Goal: Task Accomplishment & Management: Manage account settings

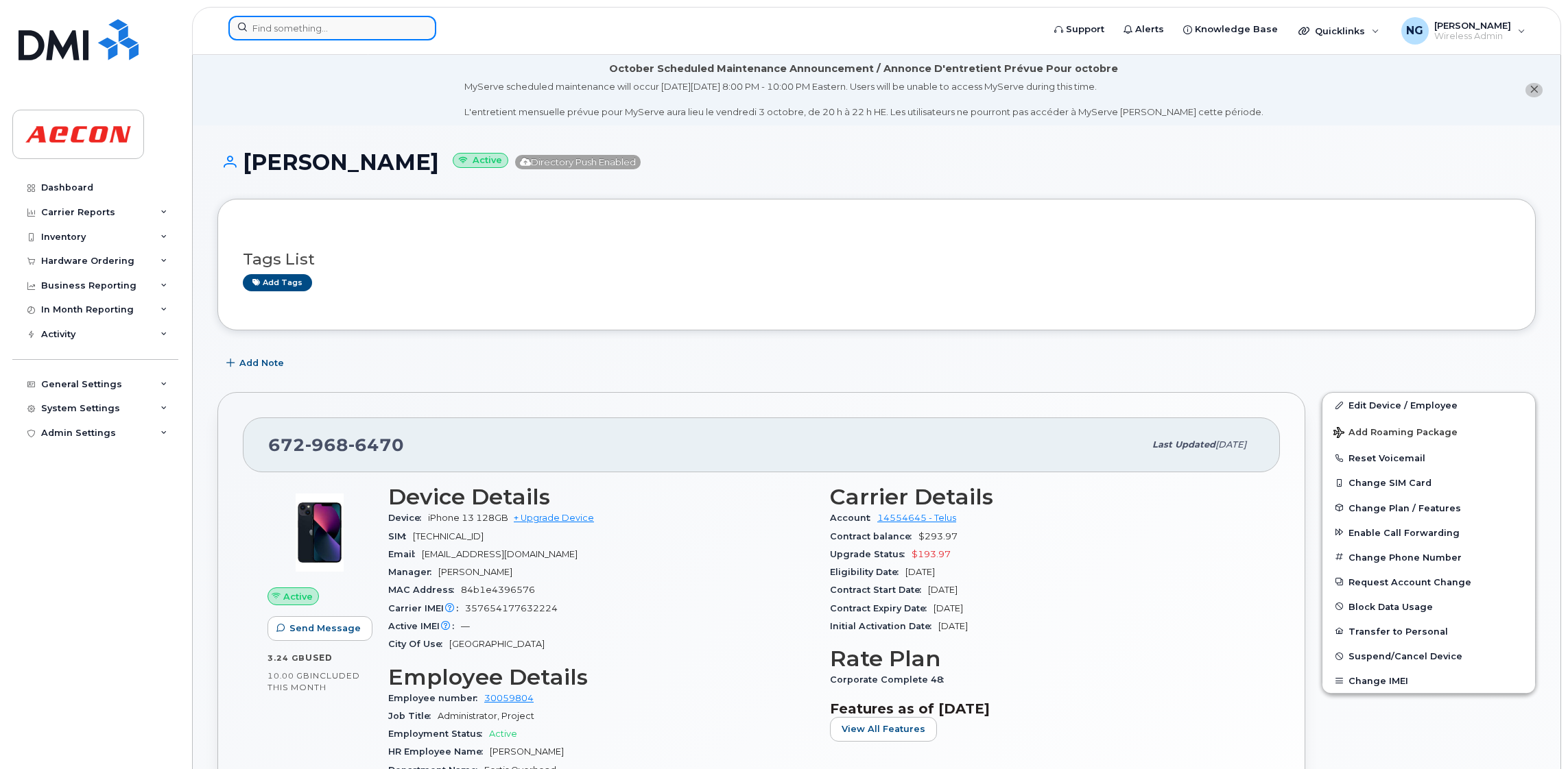
drag, startPoint x: 326, startPoint y: 25, endPoint x: 318, endPoint y: 28, distance: 8.5
click at [324, 25] on input at bounding box center [331, 29] width 207 height 25
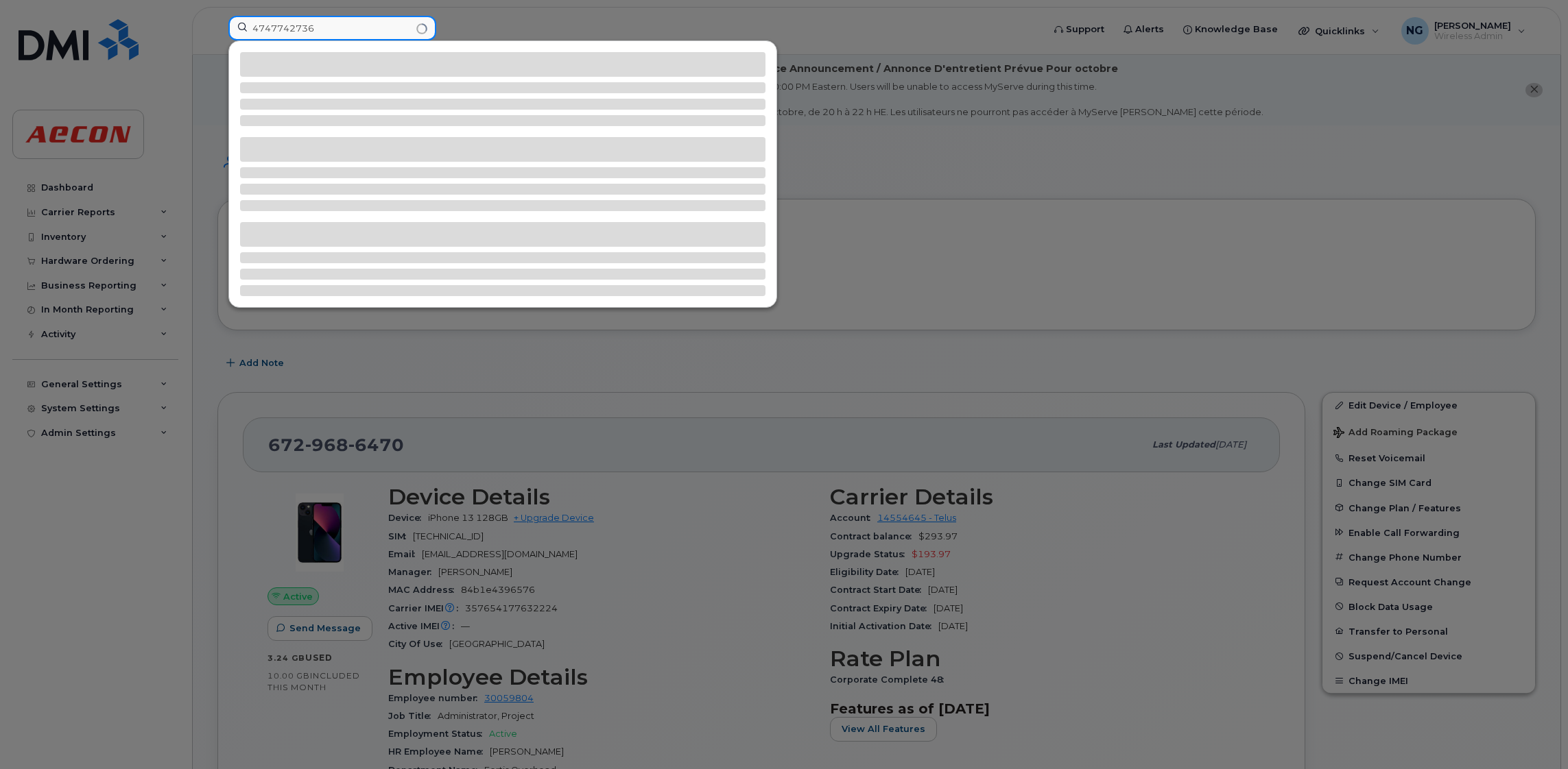
type input "4747742736"
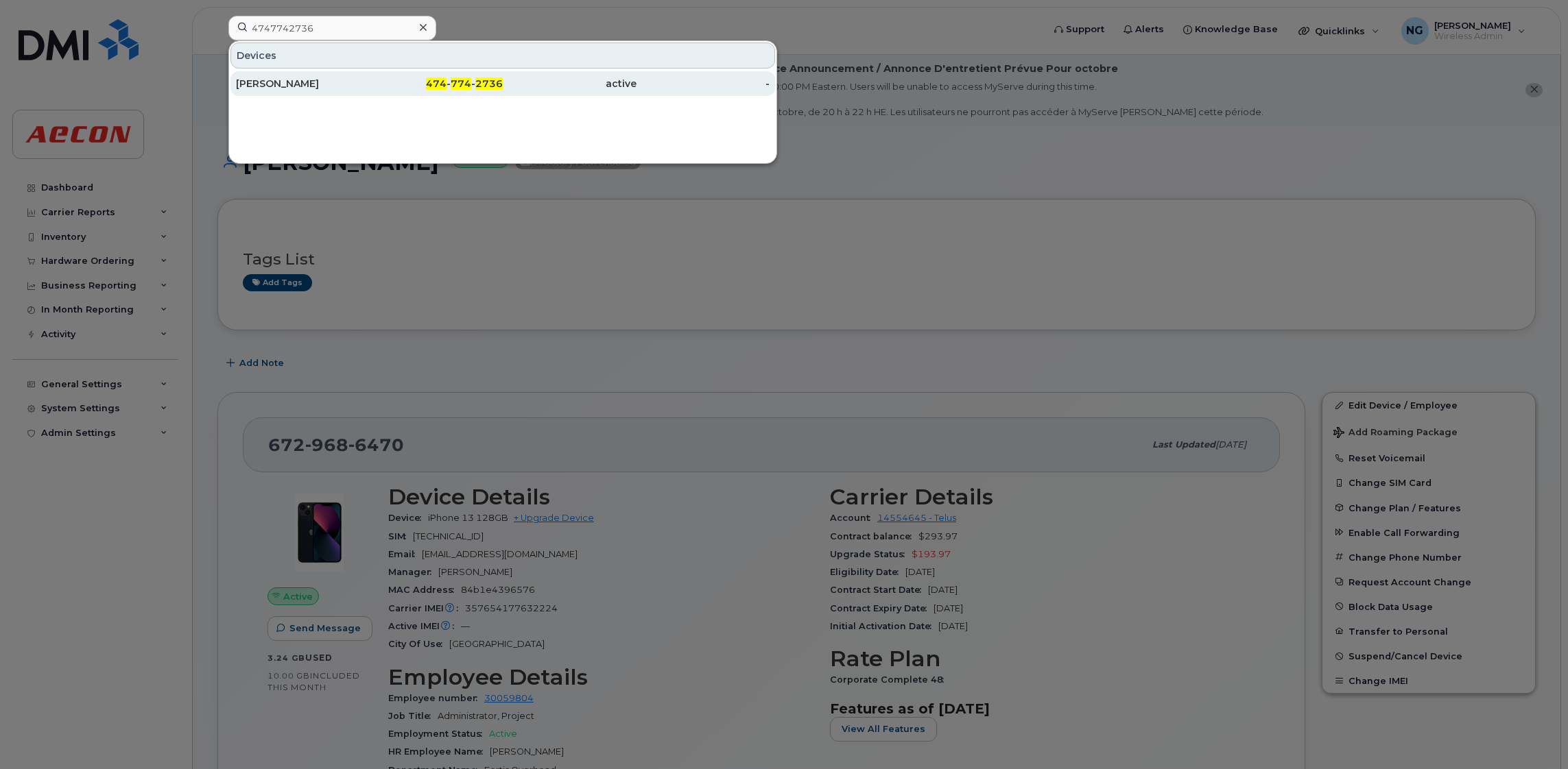
click at [472, 90] on div "474 - 774 - 2736" at bounding box center [436, 83] width 134 height 13
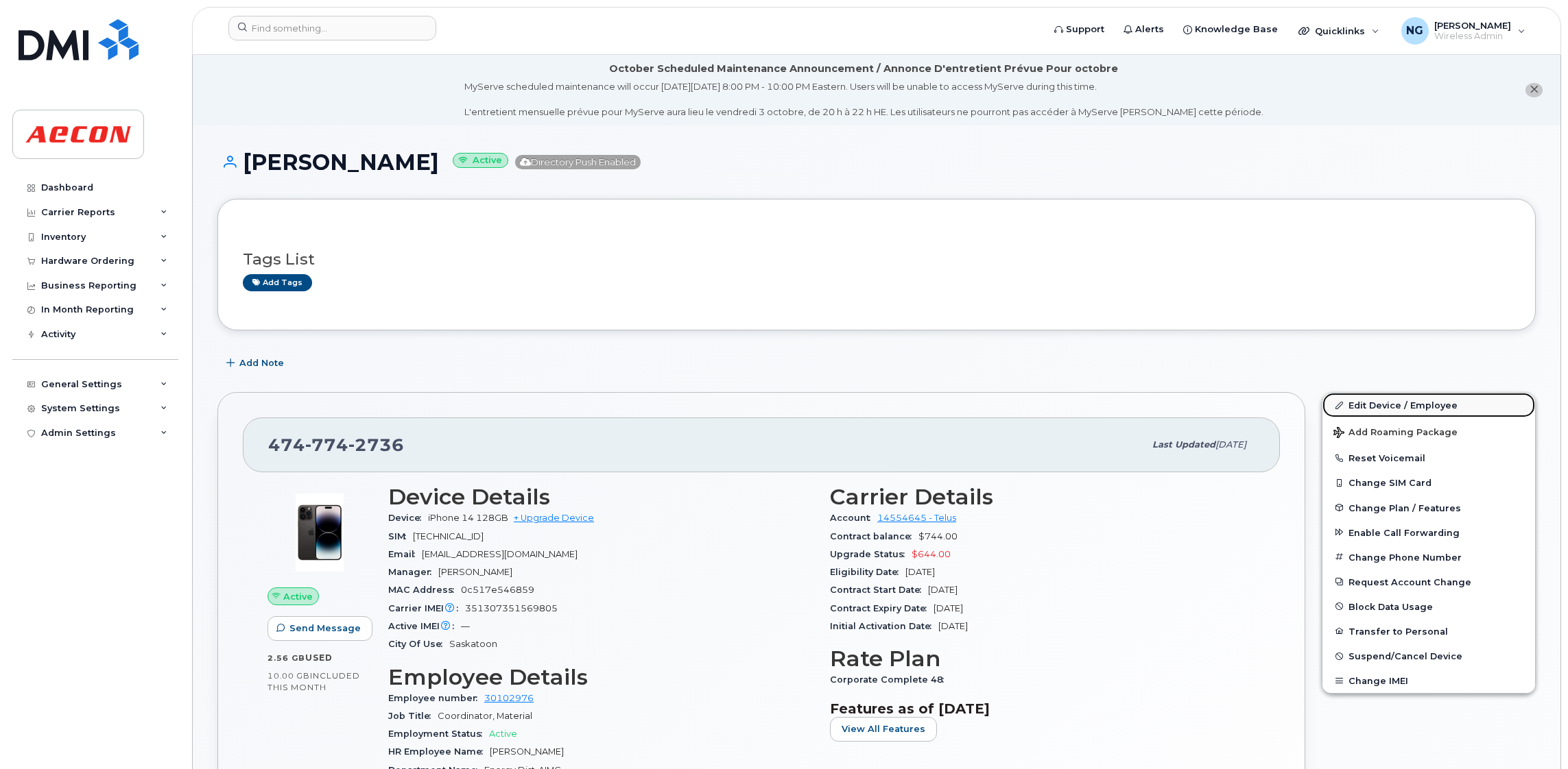
click at [1364, 406] on link "Edit Device / Employee" at bounding box center [1428, 406] width 213 height 25
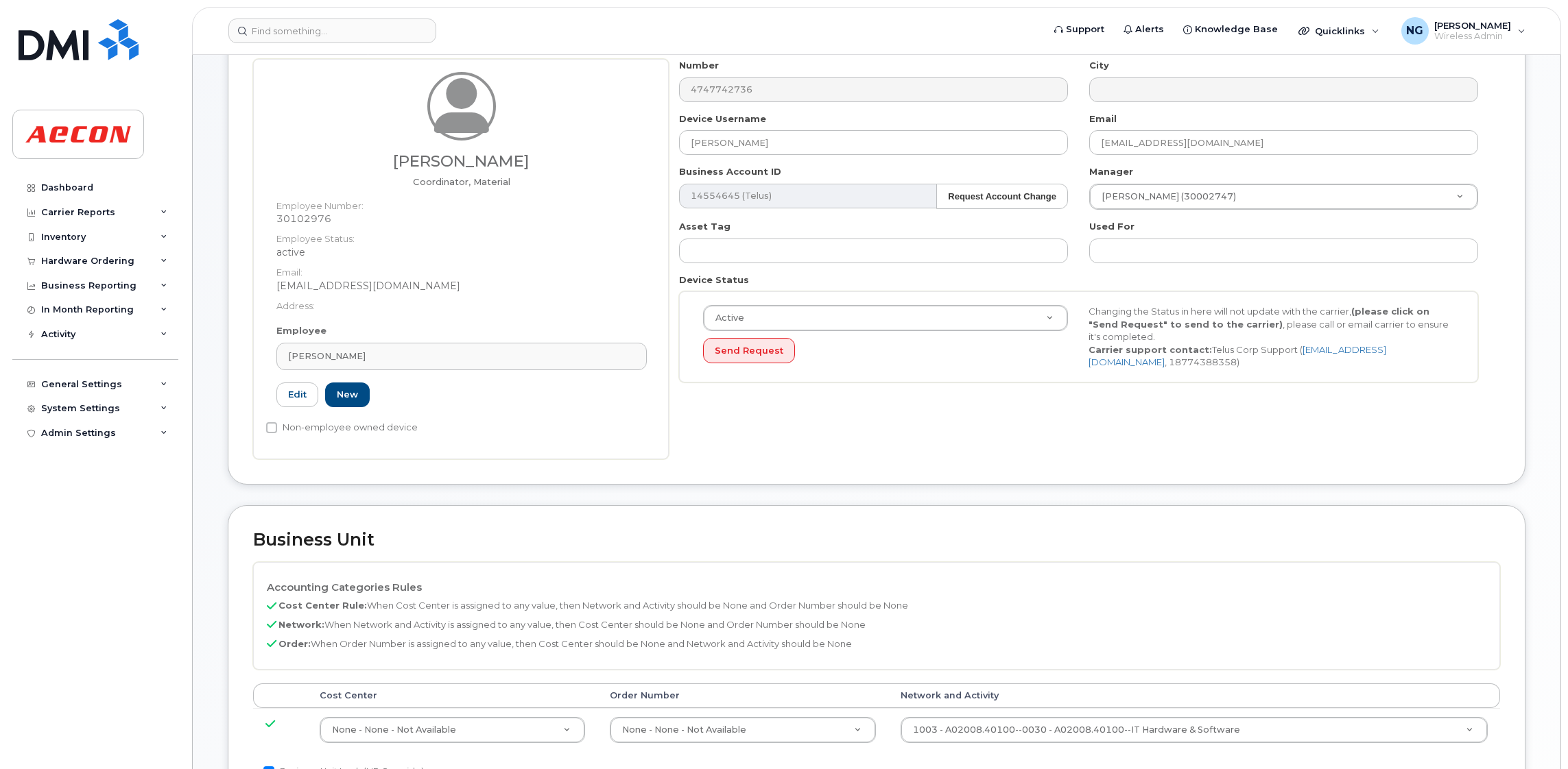
scroll to position [205, 0]
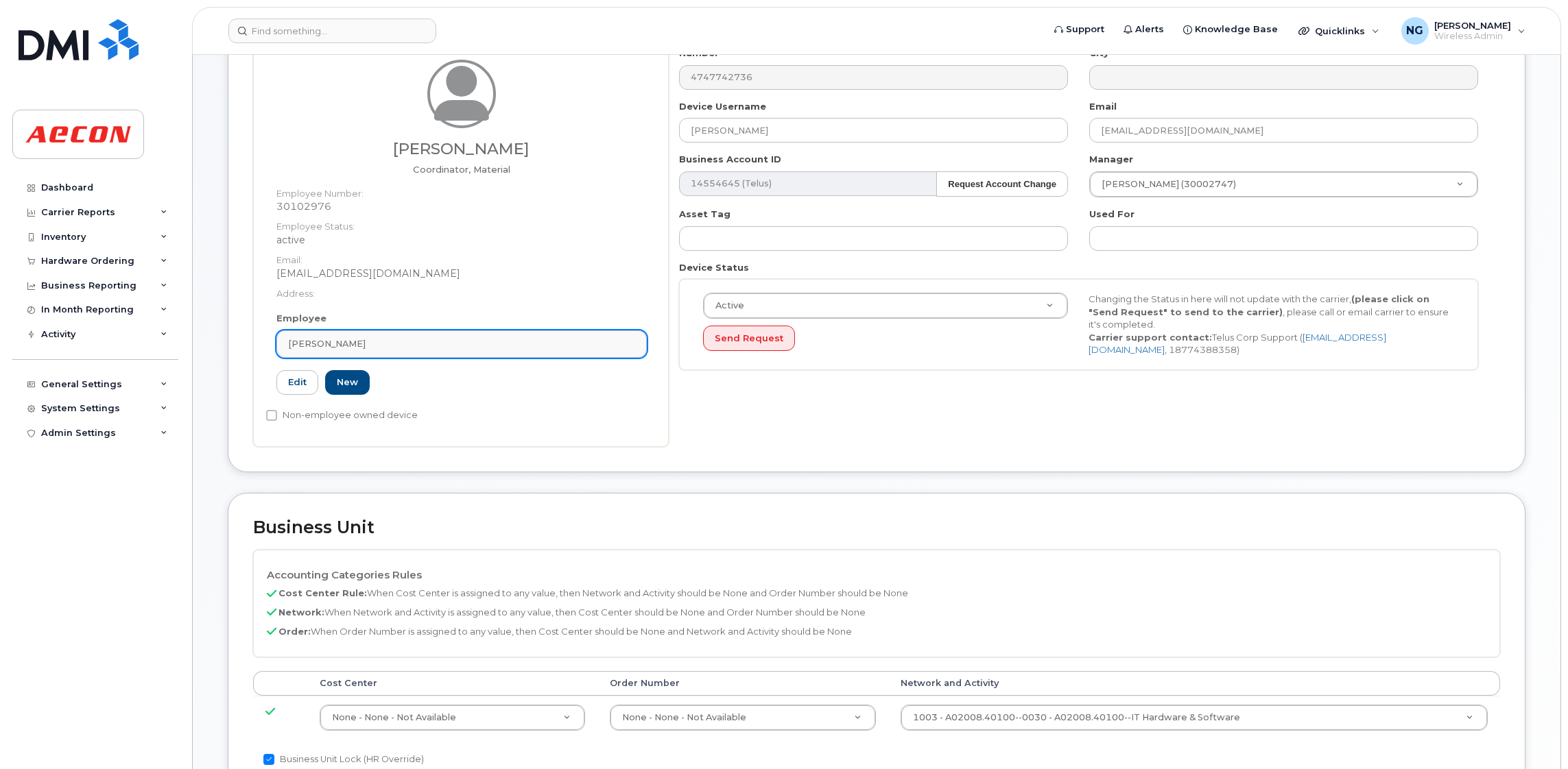
click at [463, 351] on link "[PERSON_NAME]" at bounding box center [461, 344] width 371 height 28
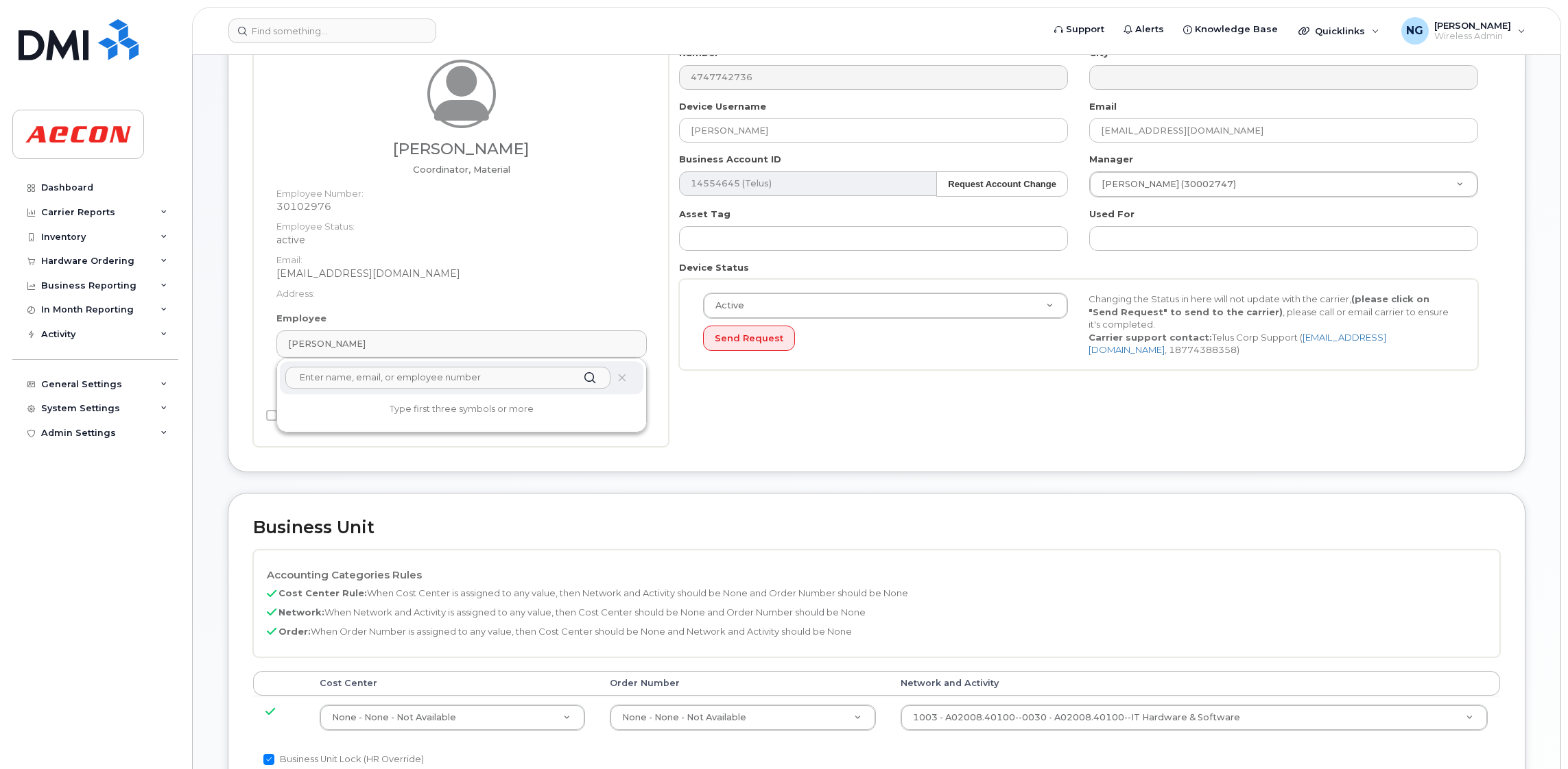
click at [441, 383] on input "text" at bounding box center [448, 378] width 325 height 22
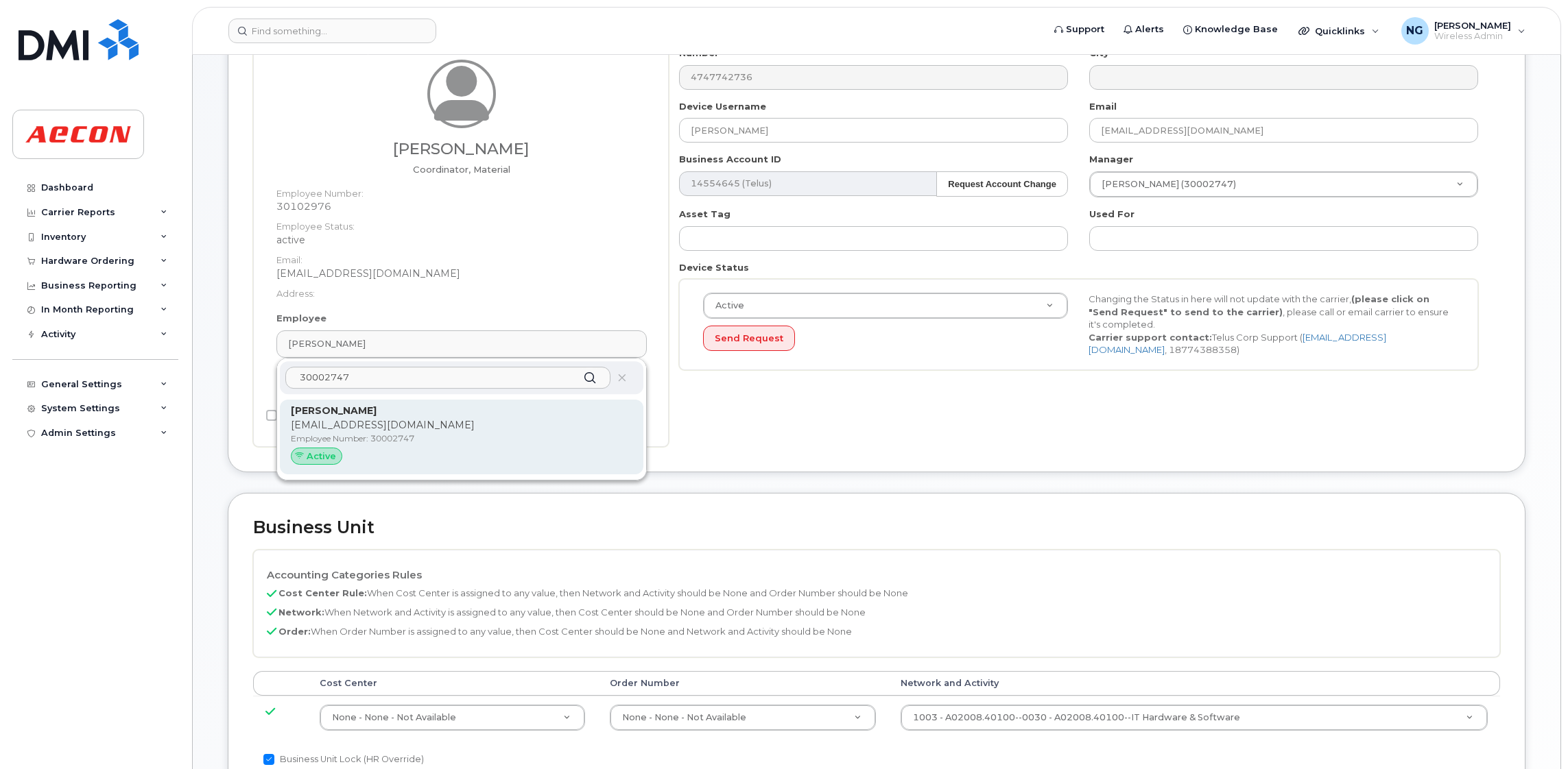
type input "30002747"
click at [586, 449] on div "Active" at bounding box center [461, 457] width 341 height 18
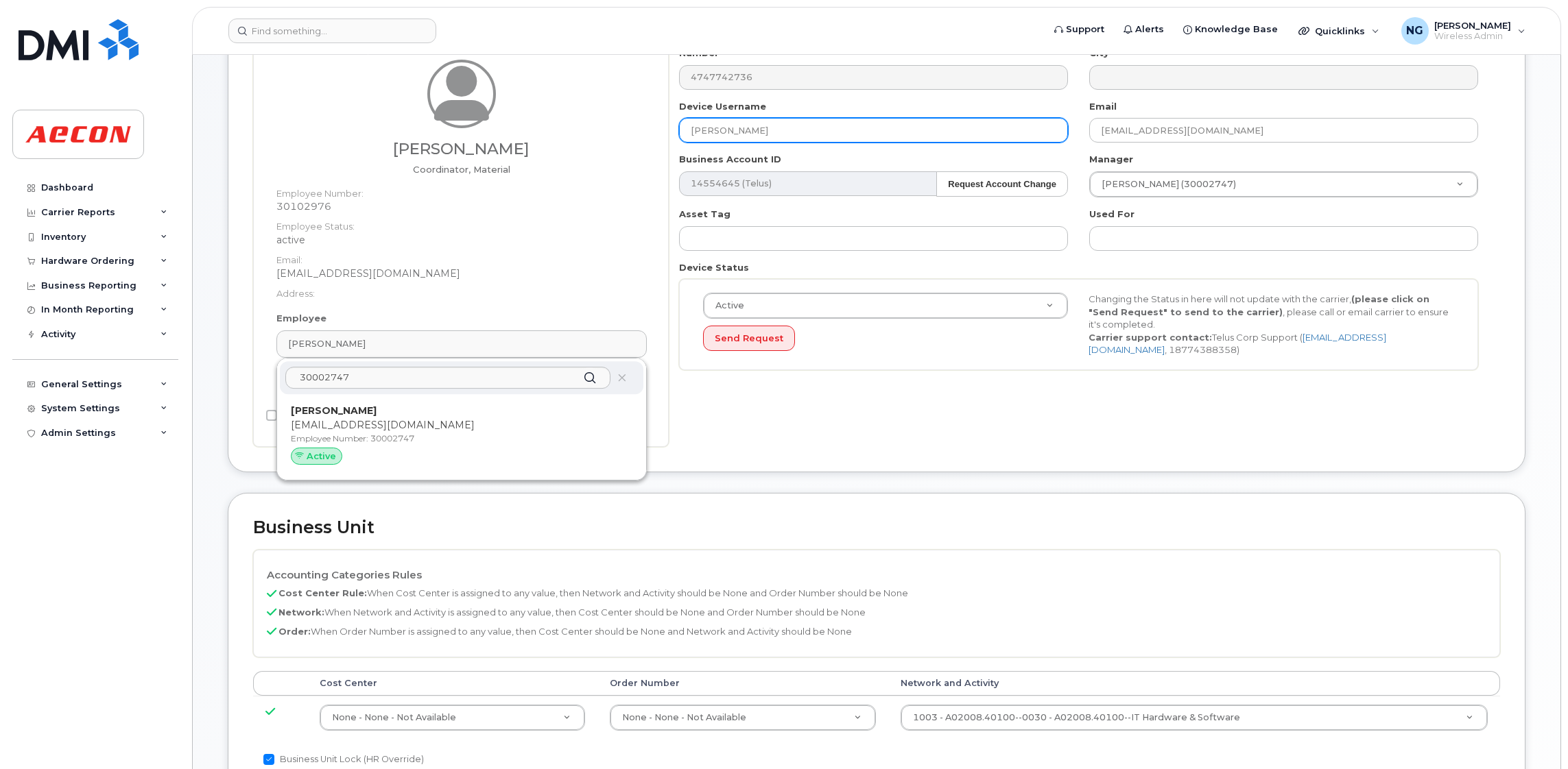
type input "30002747"
type input "[PERSON_NAME]"
type input "ansouli@aecon.com"
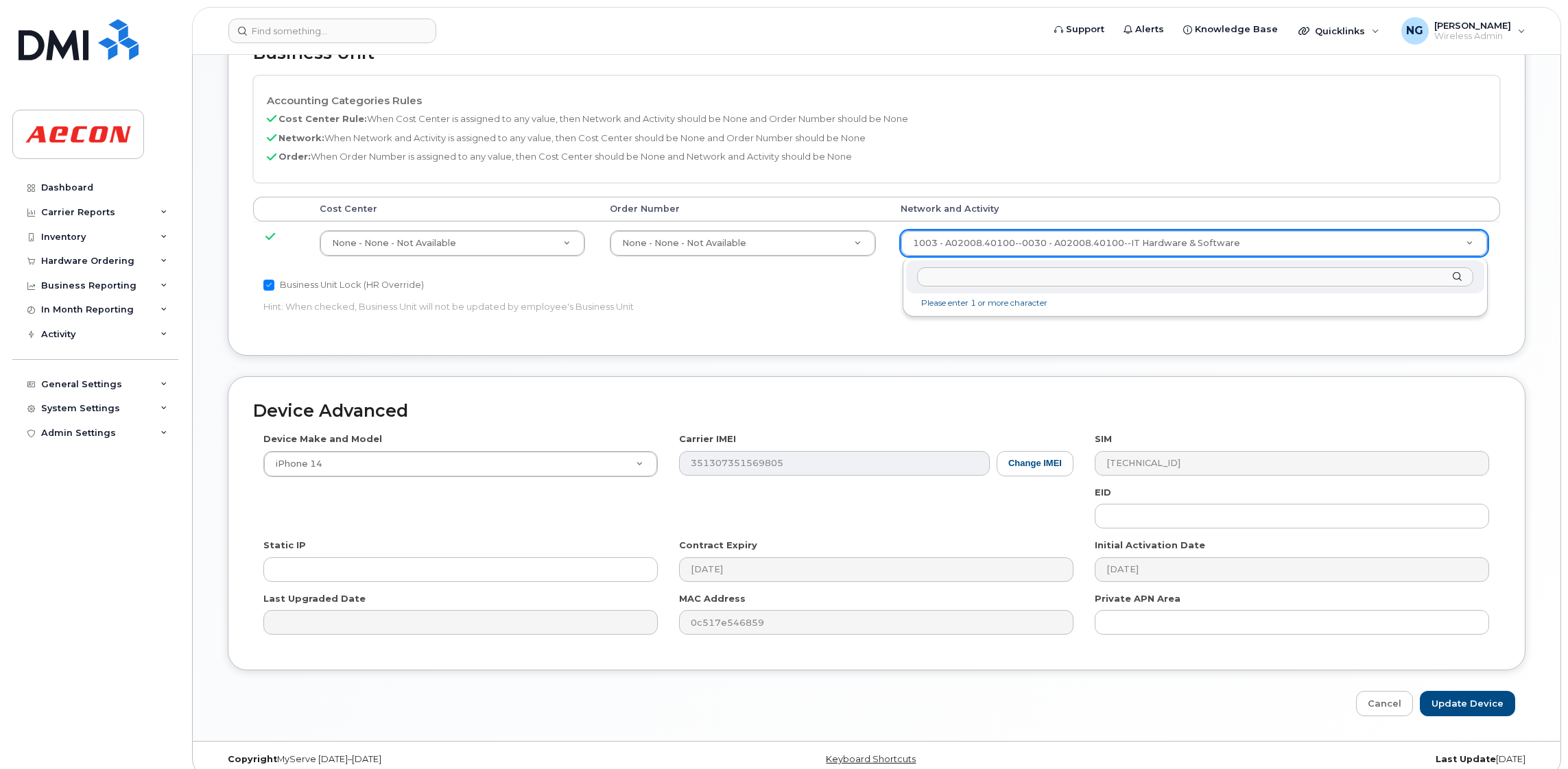
scroll to position [669, 0]
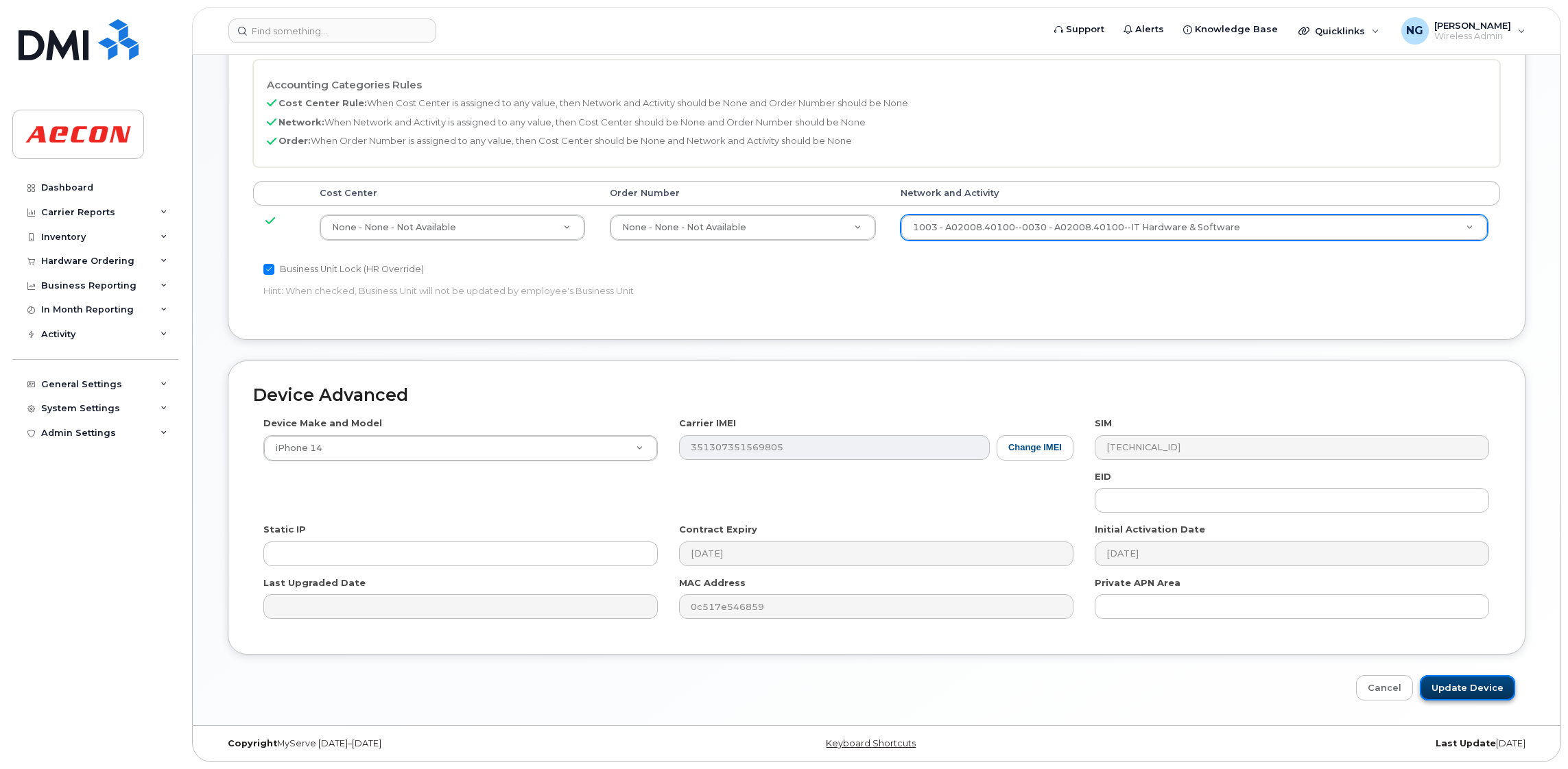
click at [1475, 683] on input "Update Device" at bounding box center [1467, 688] width 95 height 25
type input "Saving..."
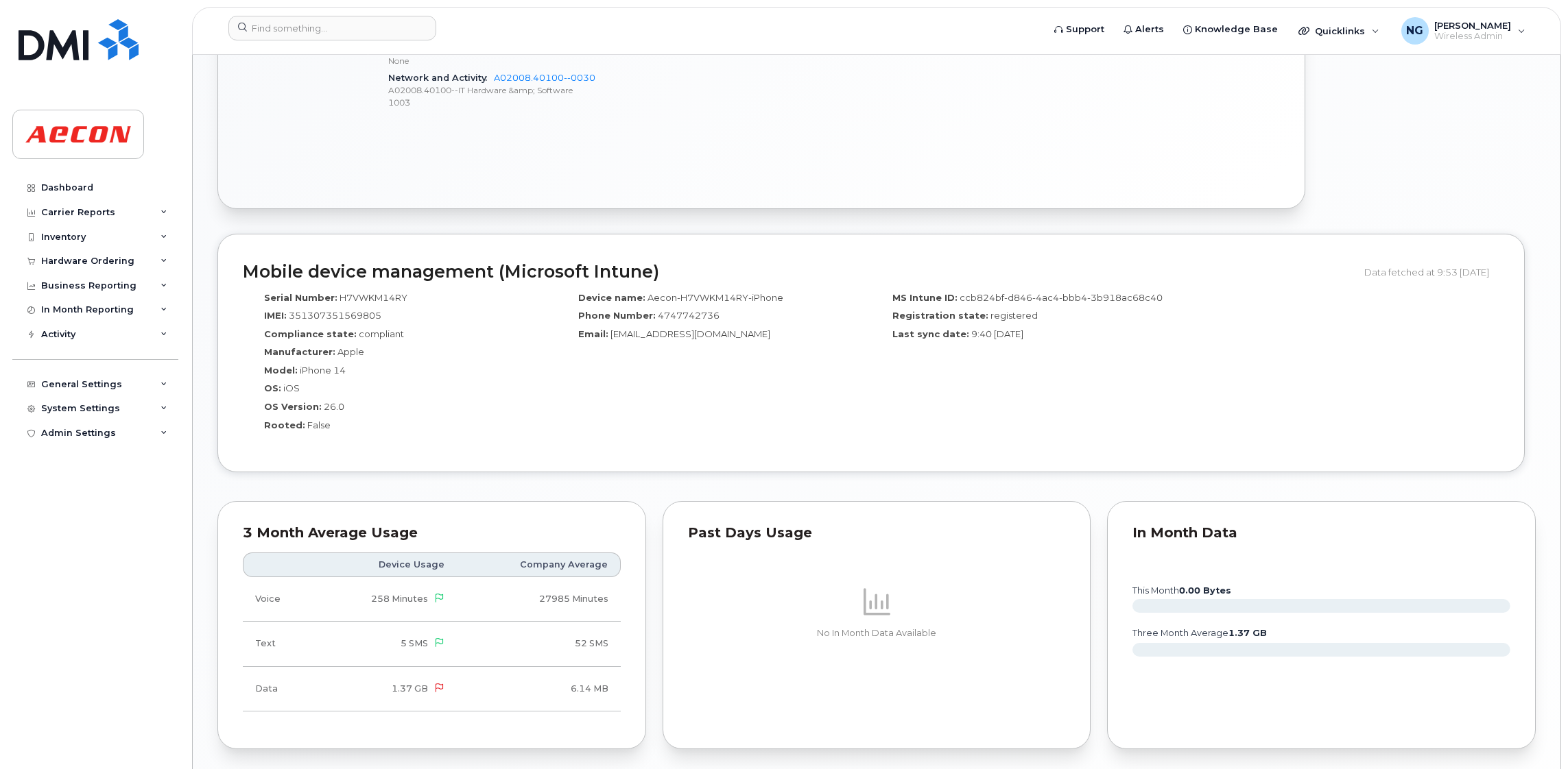
scroll to position [1336, 0]
